Goal: Check status: Check status

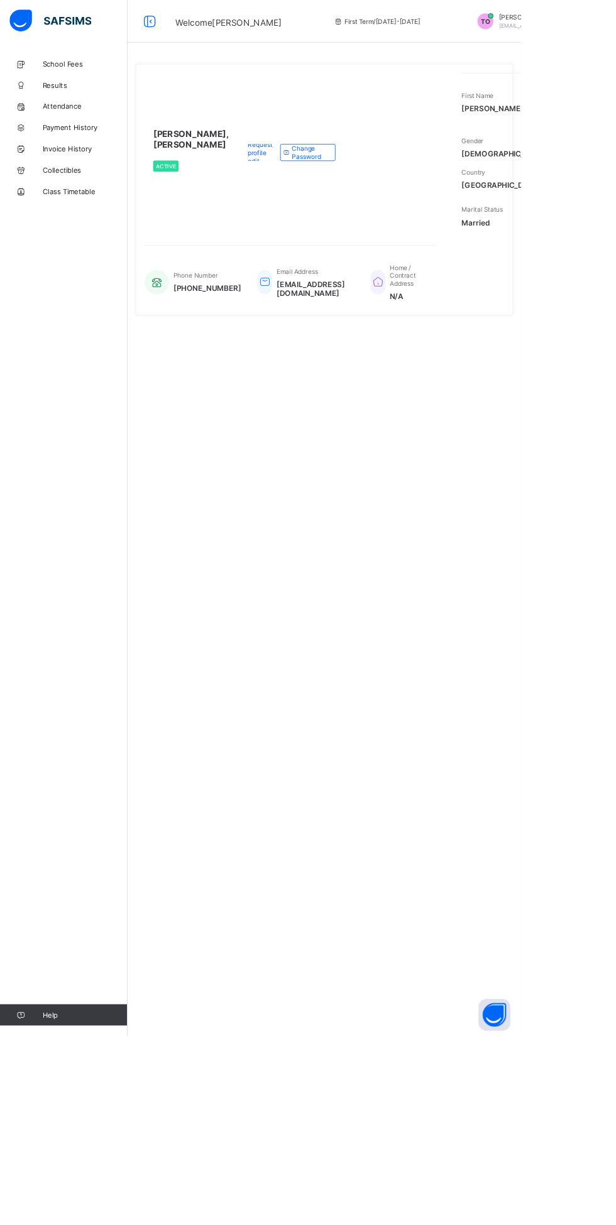
click at [344, 190] on span at bounding box center [338, 180] width 13 height 20
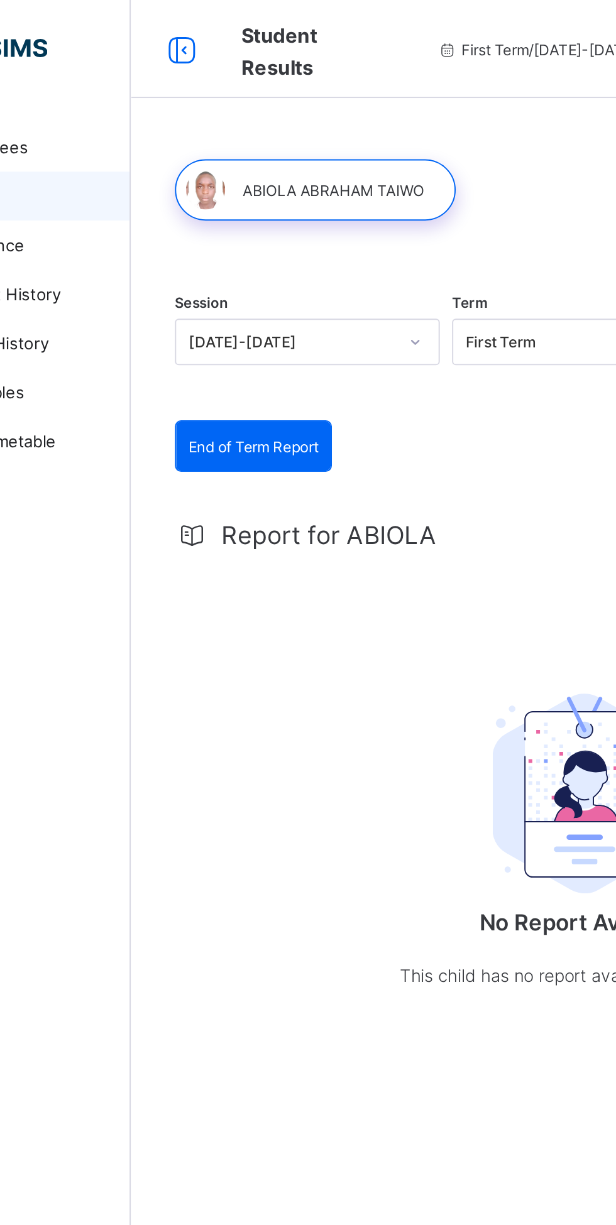
click at [236, 229] on span "End of Term Report" at bounding box center [213, 228] width 67 height 9
click at [209, 236] on div "End of Term Report" at bounding box center [213, 228] width 79 height 25
click at [214, 233] on span "End of Term Report" at bounding box center [213, 228] width 67 height 9
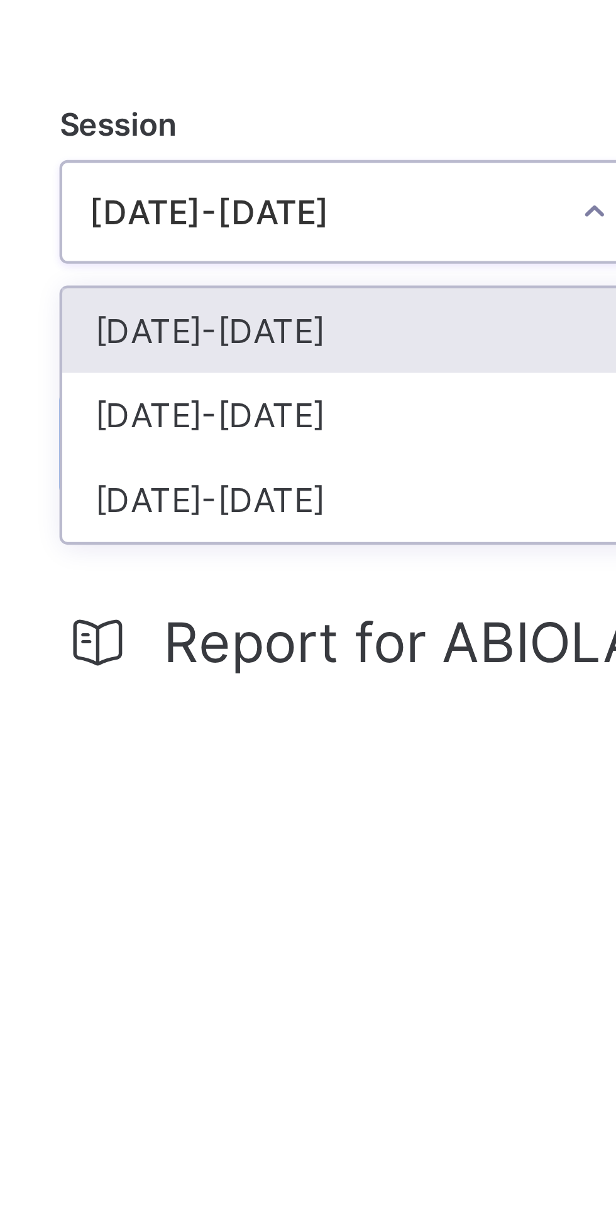
click at [196, 226] on div "[DATE]-[DATE]" at bounding box center [241, 221] width 134 height 19
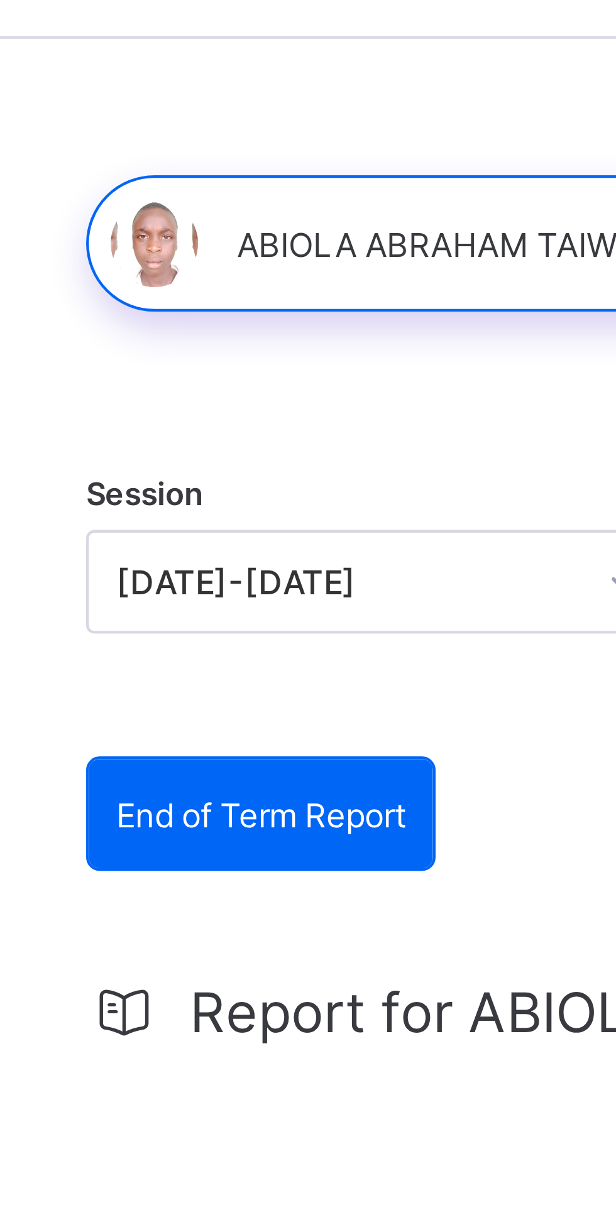
click at [213, 228] on span "End of Term Report" at bounding box center [213, 228] width 67 height 9
click at [212, 225] on span "End of Term Report" at bounding box center [213, 228] width 67 height 9
click at [218, 259] on div "Report for ABIOLA No Report Available This child has no report available for th…" at bounding box center [383, 396] width 420 height 285
click at [222, 232] on span "End of Term Report" at bounding box center [213, 228] width 67 height 9
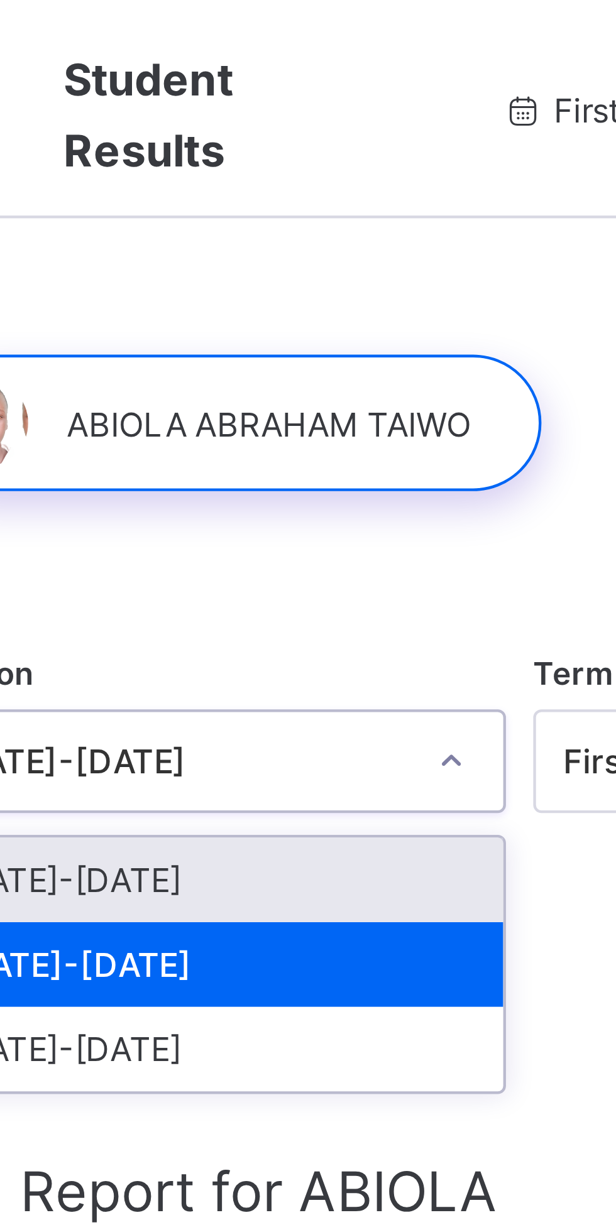
click at [269, 102] on div at bounding box center [245, 97] width 144 height 31
